Goal: Task Accomplishment & Management: Complete application form

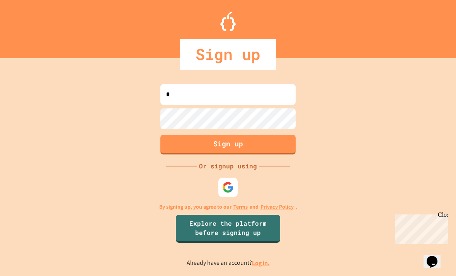
type input "*"
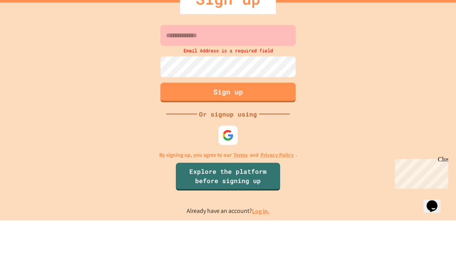
click at [270, 80] on input at bounding box center [228, 90] width 135 height 21
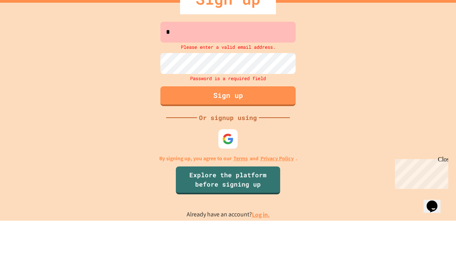
scroll to position [25, 0]
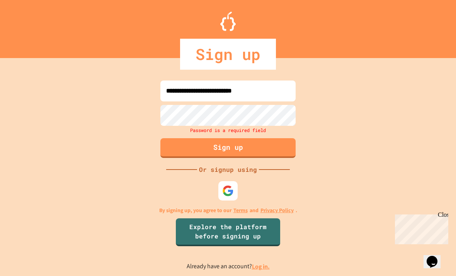
type input "**********"
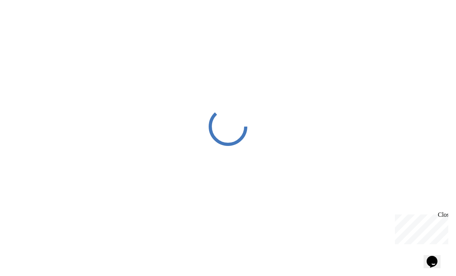
scroll to position [2, 0]
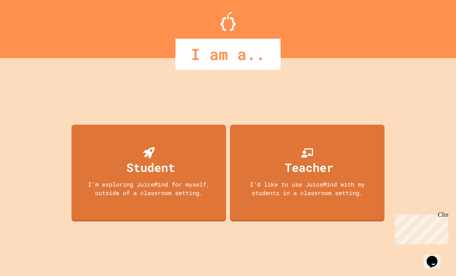
click at [176, 197] on div "I'm exploring JuiceMind for myself, outside of a classroom setting." at bounding box center [148, 188] width 139 height 17
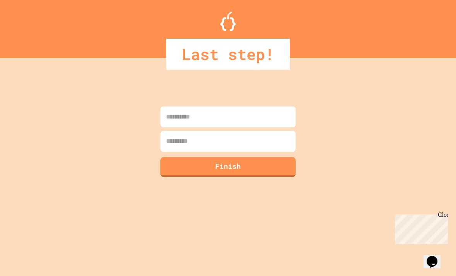
click at [275, 131] on input at bounding box center [228, 141] width 135 height 21
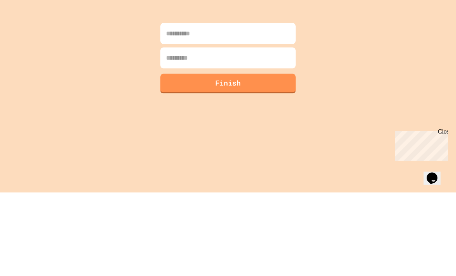
click at [271, 106] on input at bounding box center [228, 116] width 135 height 21
type input "*"
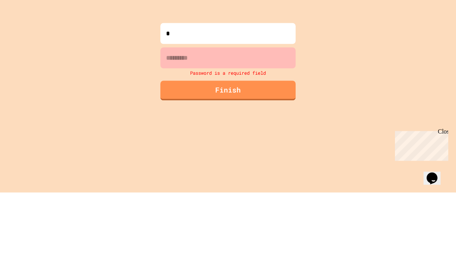
scroll to position [25, 0]
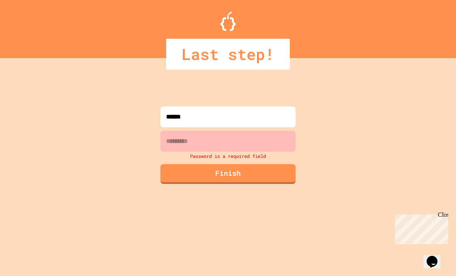
type input "******"
click at [251, 131] on input at bounding box center [228, 141] width 135 height 21
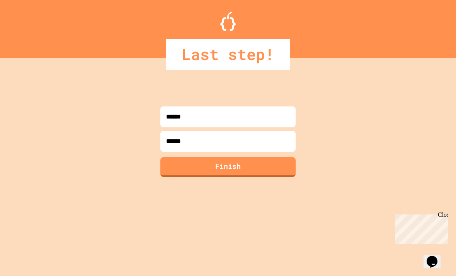
type input "*******"
click at [269, 157] on button "Finish" at bounding box center [228, 167] width 135 height 20
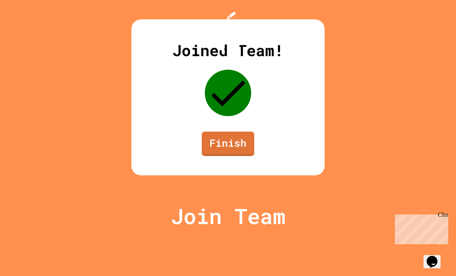
click at [246, 156] on link "Finish" at bounding box center [228, 144] width 53 height 24
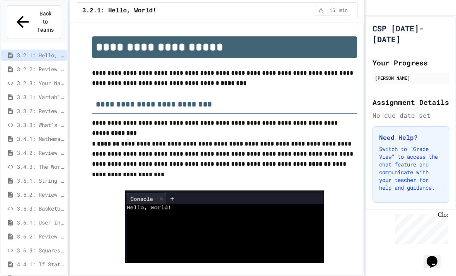
scroll to position [22, 0]
